Goal: Task Accomplishment & Management: Manage account settings

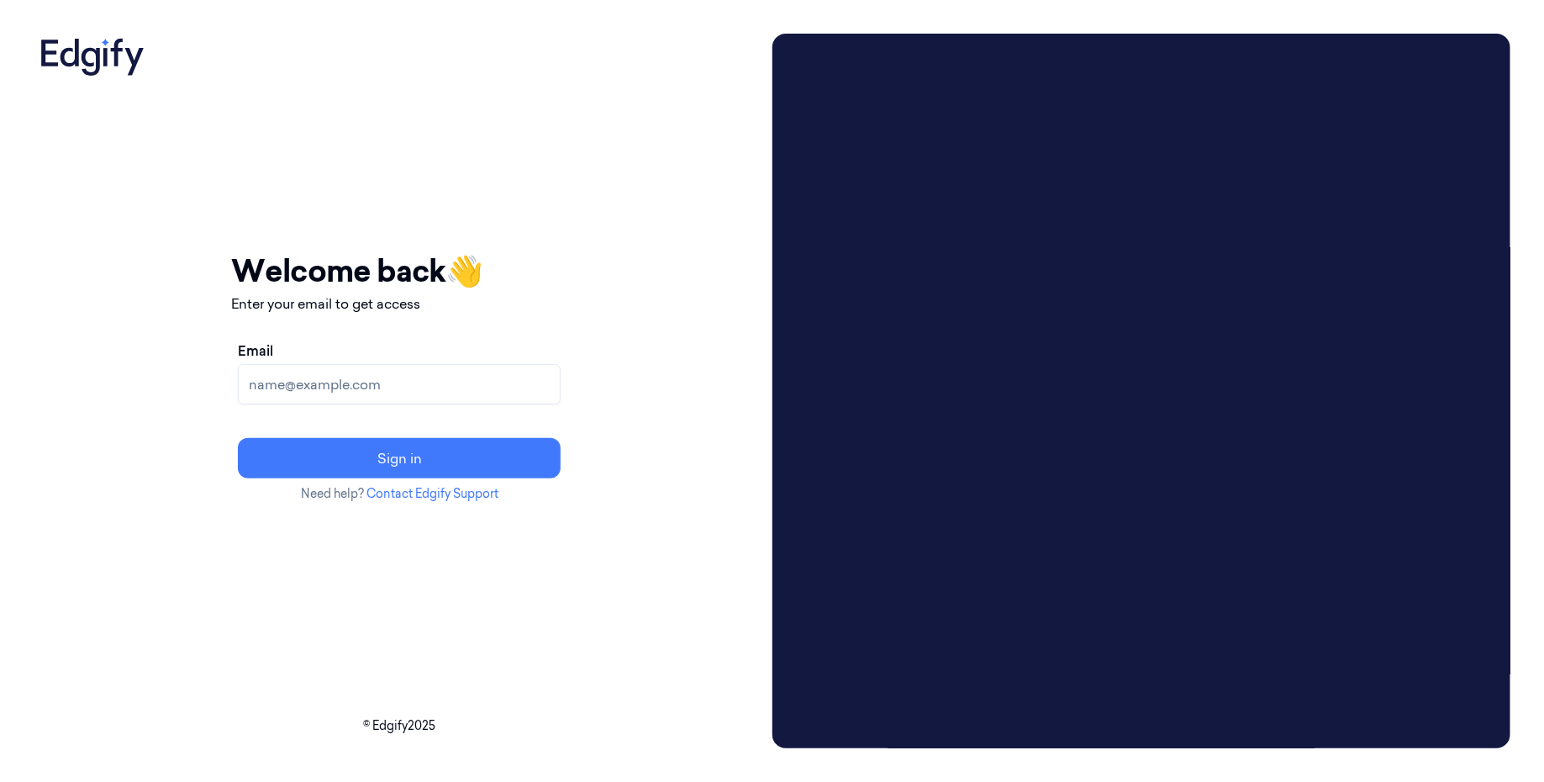
click at [488, 382] on input "Email" at bounding box center [399, 384] width 323 height 40
click at [340, 388] on input "[EMAIL_ADDRESS]" at bounding box center [399, 384] width 323 height 40
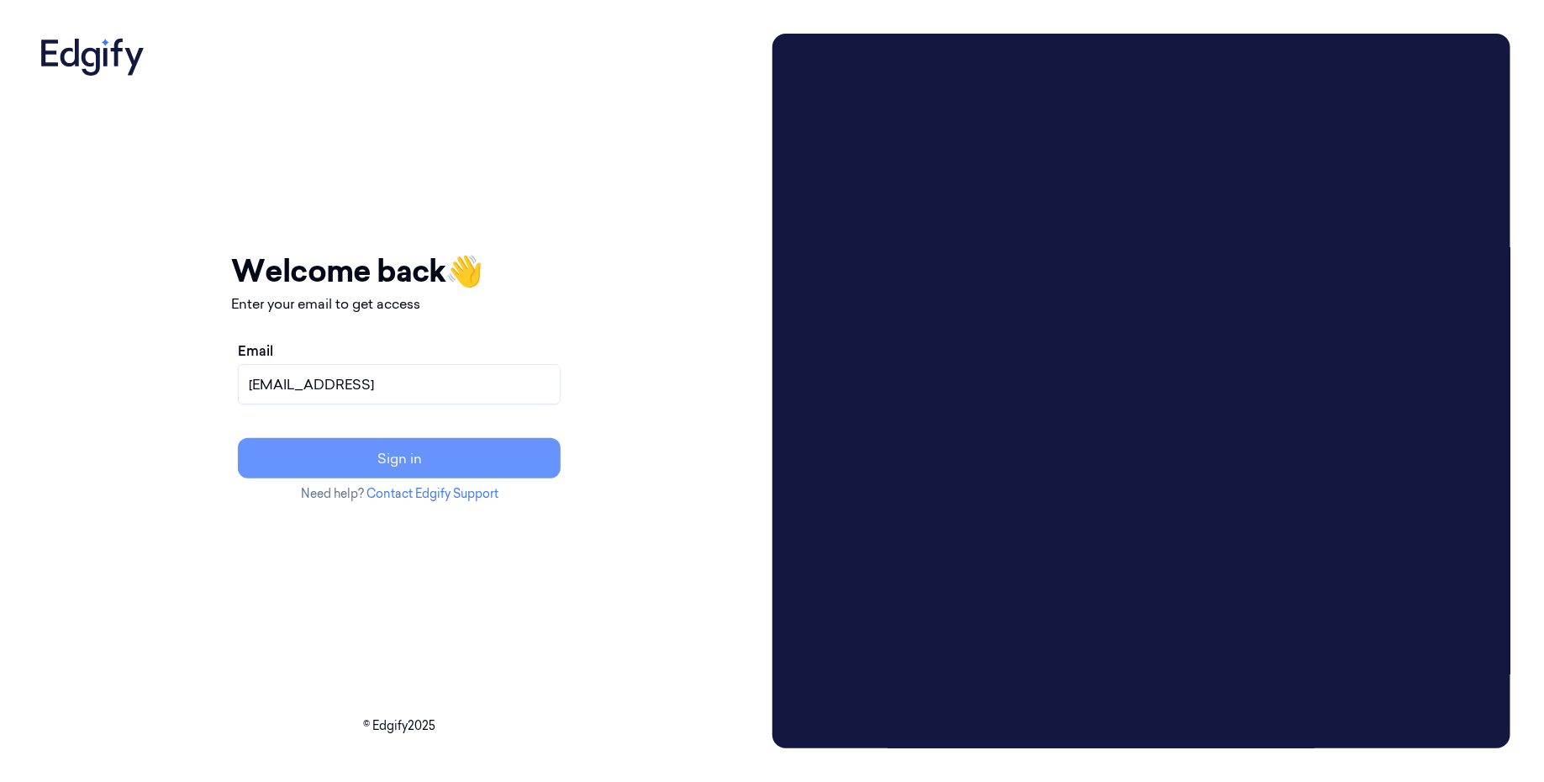
type input "[EMAIL_ADDRESS]"
click at [440, 442] on button "Sign in" at bounding box center [399, 458] width 323 height 40
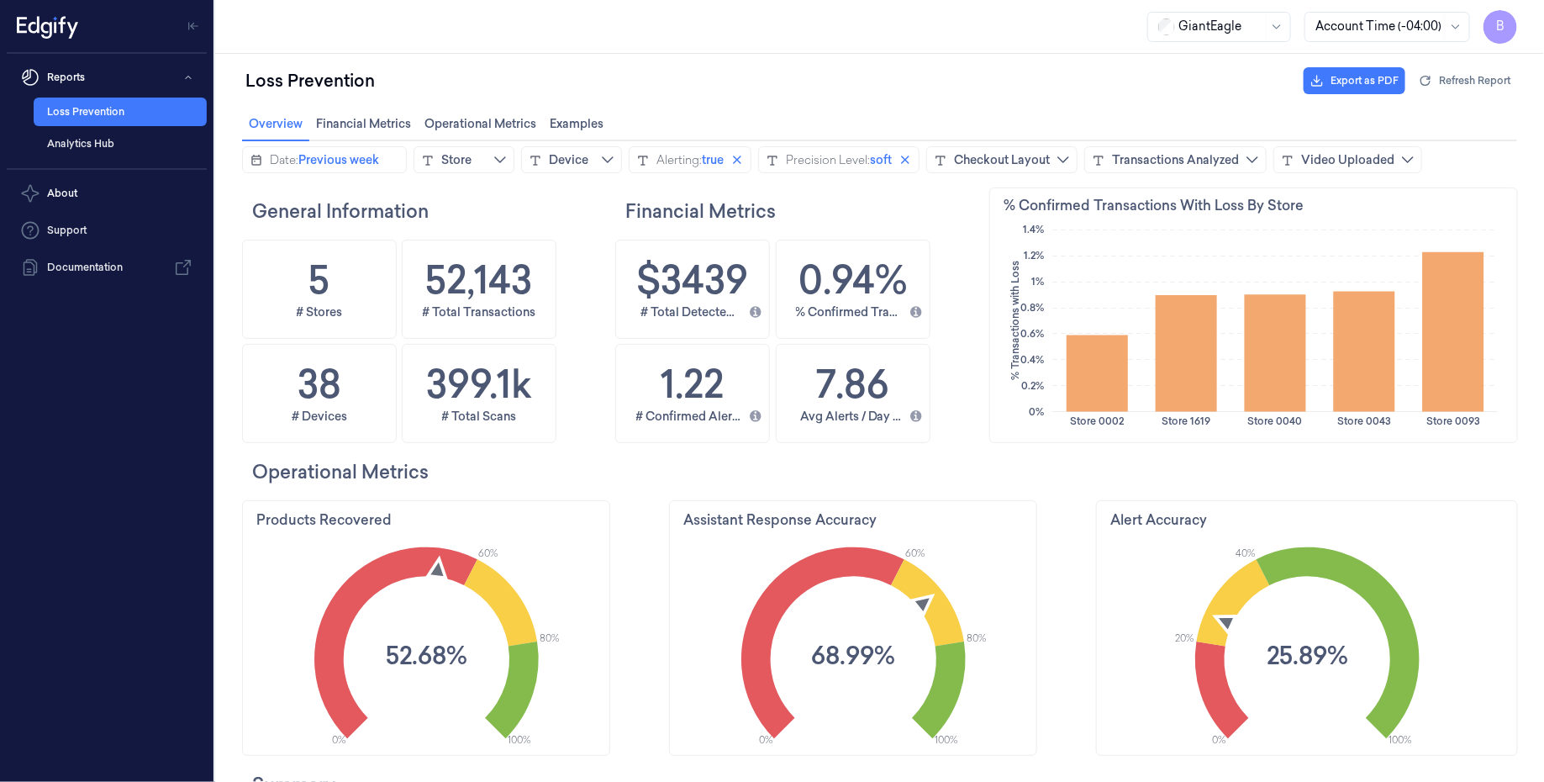
scroll to position [403, 534]
click at [1498, 39] on span "B" at bounding box center [1500, 27] width 34 height 34
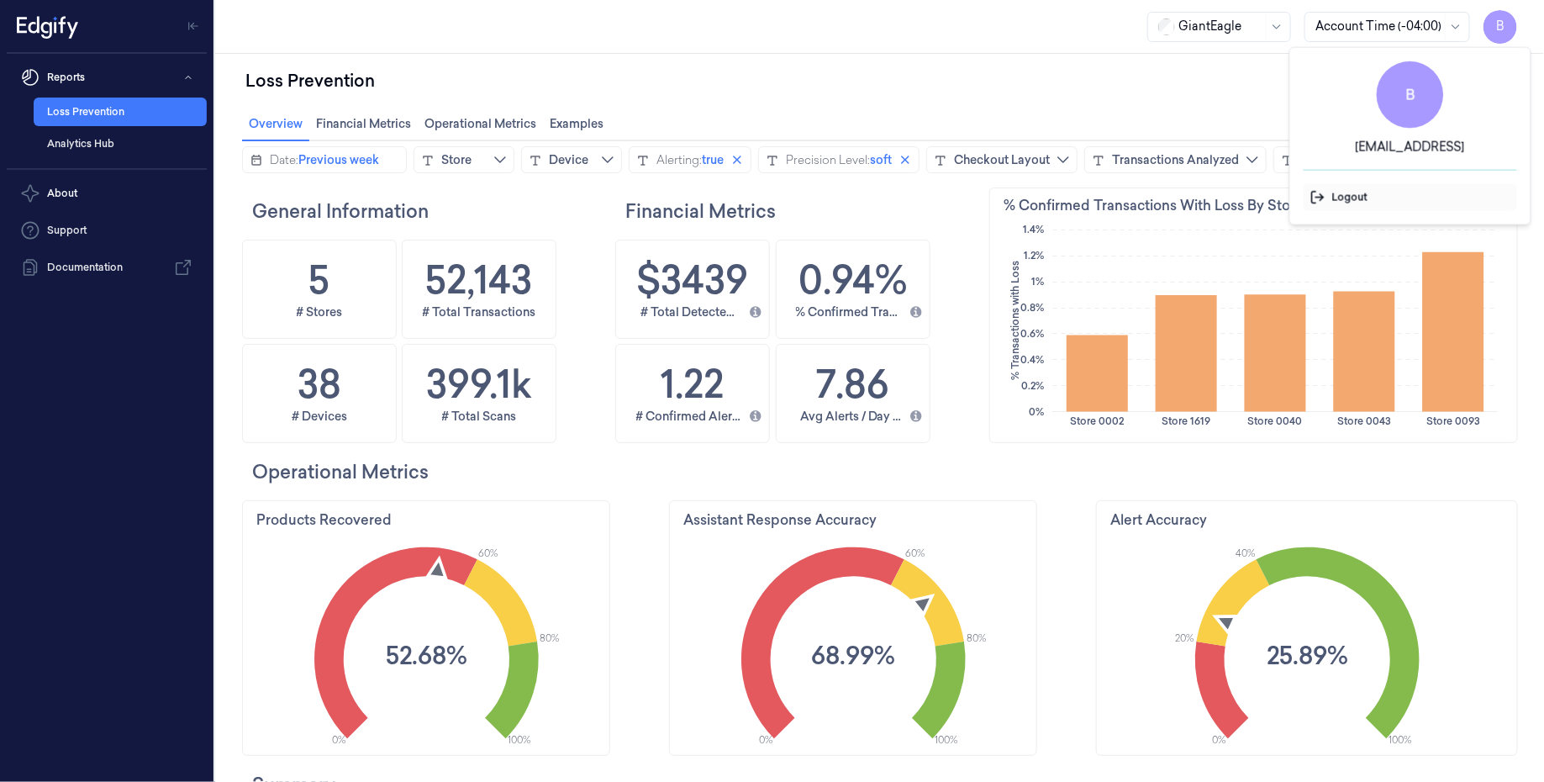
click at [1364, 194] on span "Logout" at bounding box center [1410, 197] width 200 height 15
